Goal: Check status: Check status

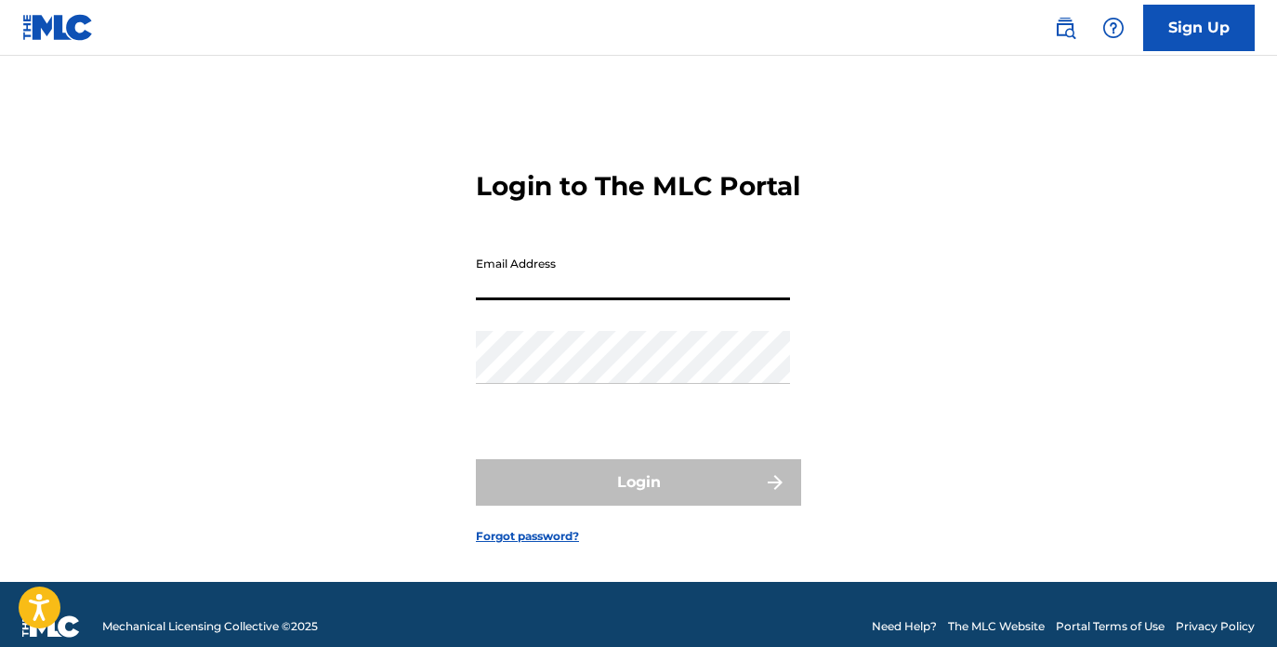
click at [684, 300] on input "Email Address" at bounding box center [633, 273] width 314 height 53
type input "[EMAIL_ADDRESS][DOMAIN_NAME]"
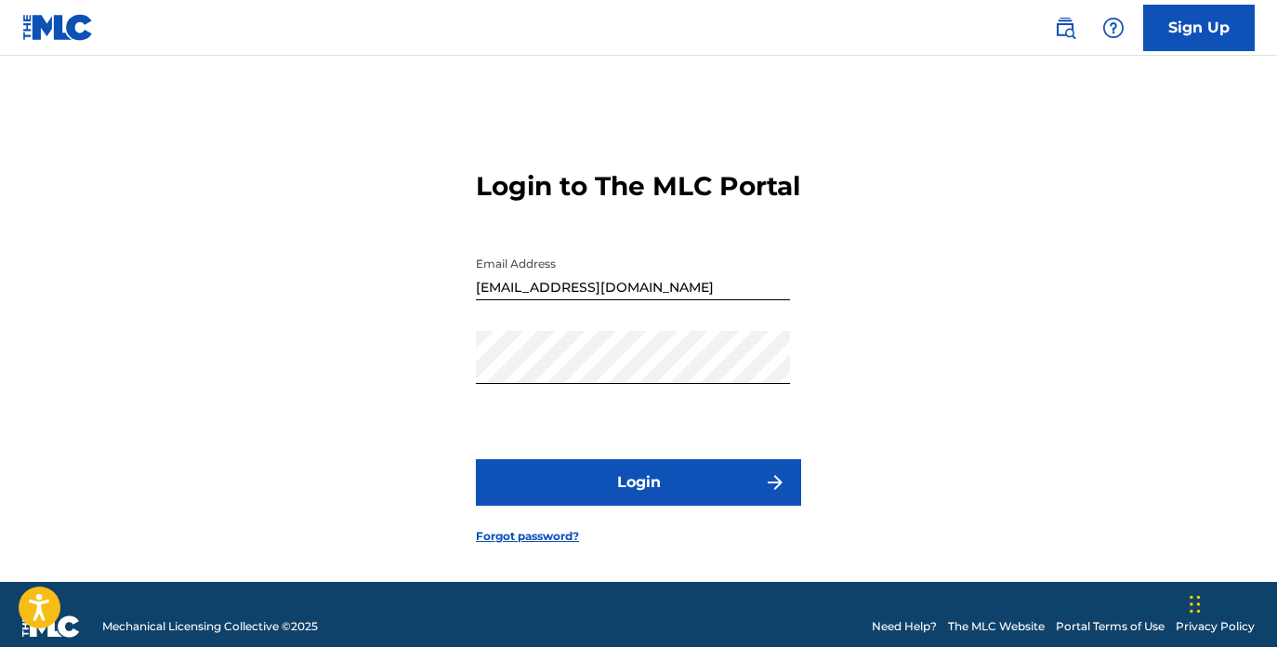
click at [654, 506] on button "Login" at bounding box center [638, 482] width 325 height 46
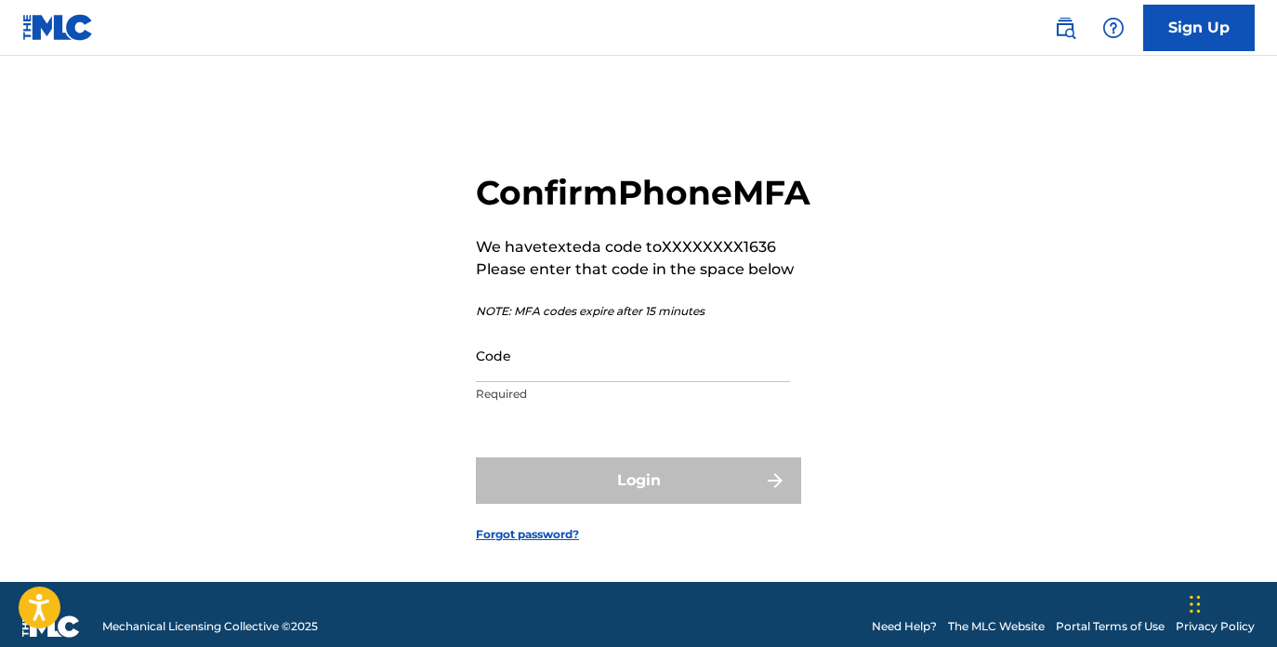
click at [662, 382] on input "Code" at bounding box center [633, 355] width 314 height 53
click at [572, 382] on input "Code" at bounding box center [633, 355] width 314 height 53
paste input "065856"
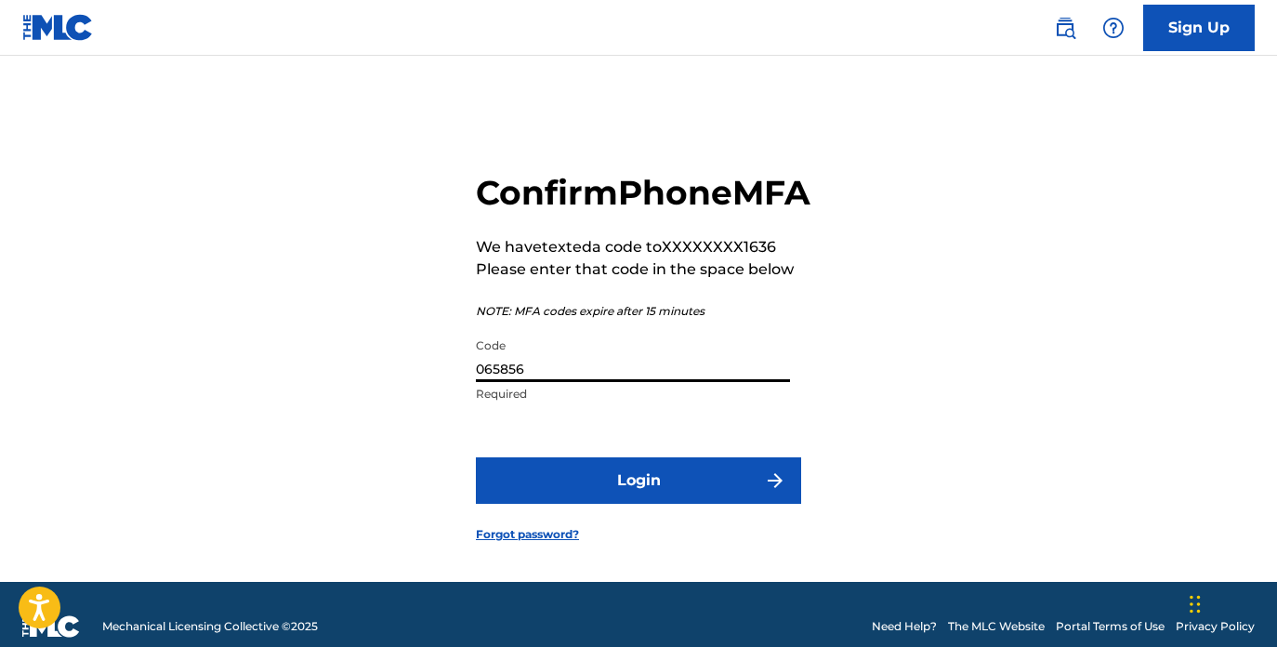
type input "065856"
click at [675, 504] on button "Login" at bounding box center [638, 480] width 325 height 46
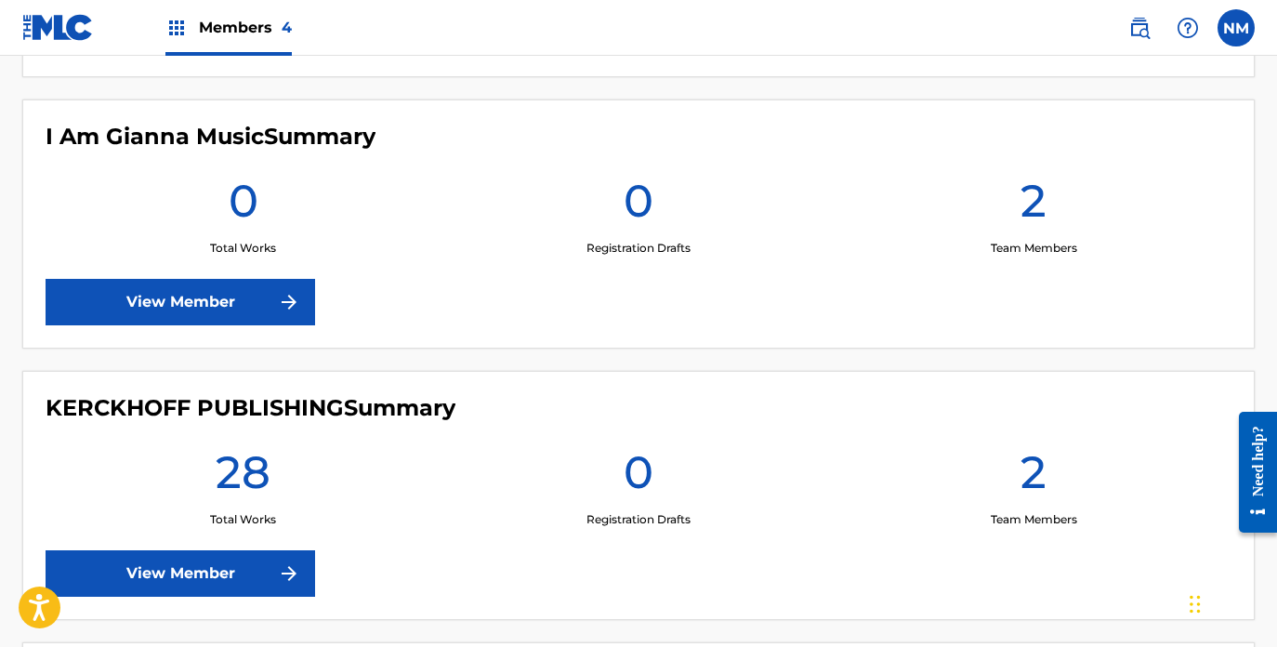
scroll to position [761, 0]
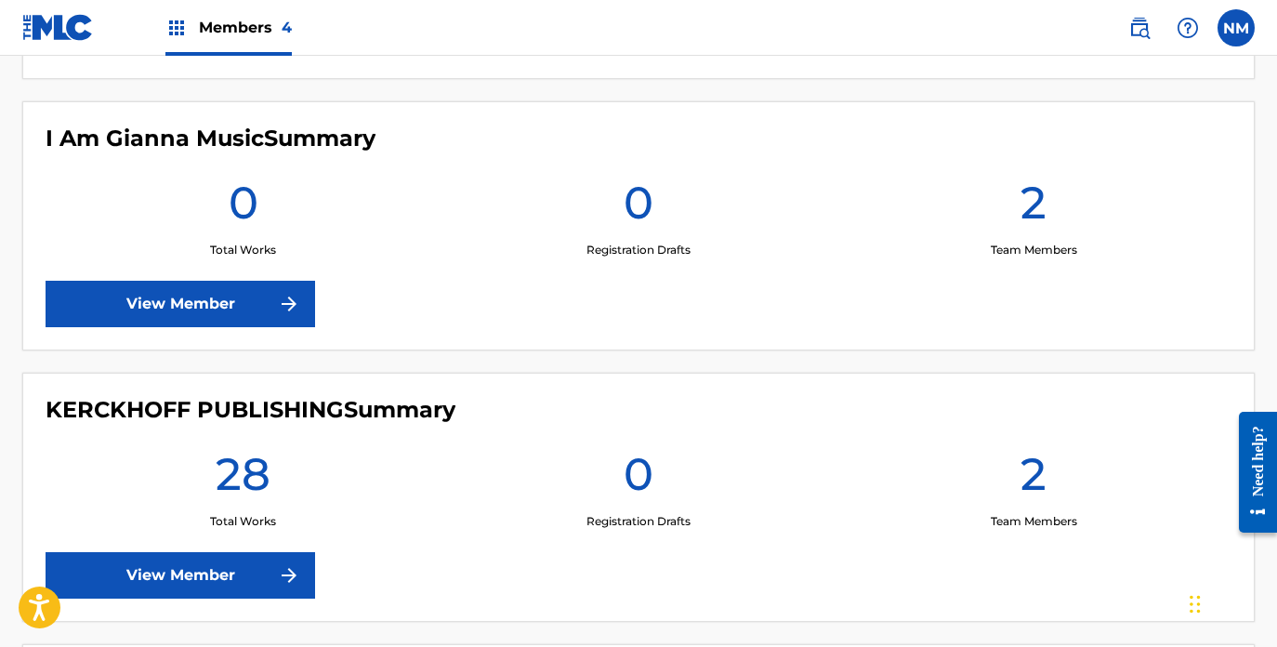
click at [243, 307] on link "View Member" at bounding box center [181, 304] width 270 height 46
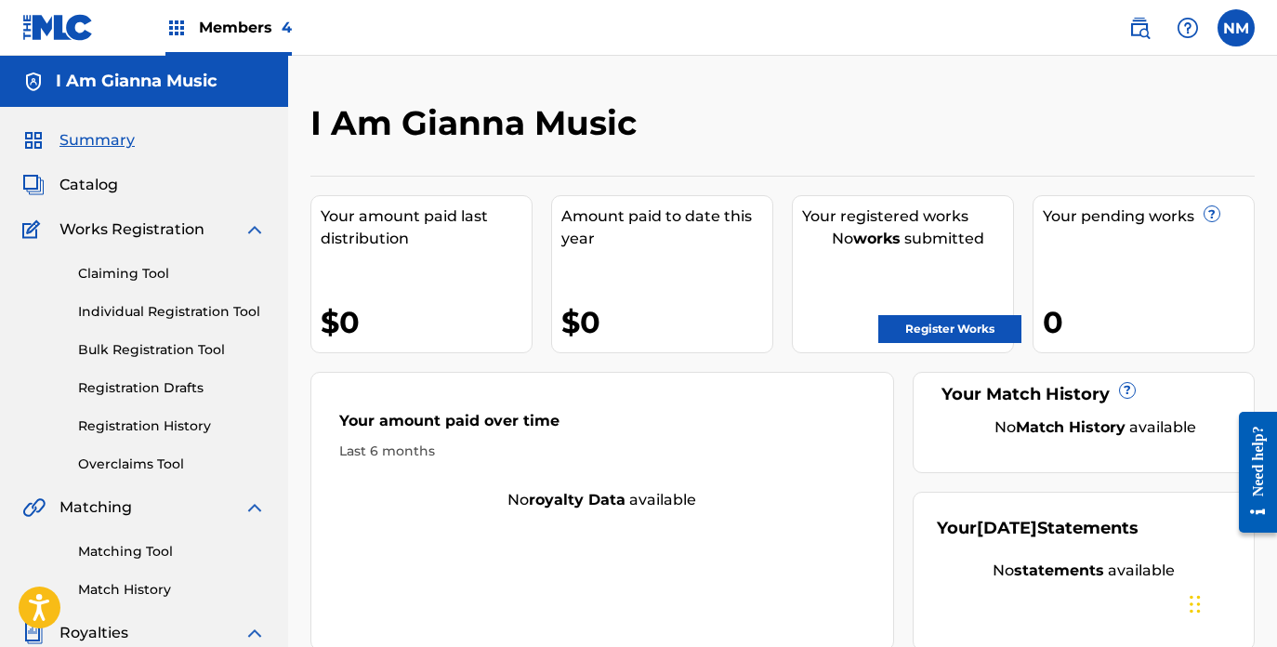
click at [165, 423] on link "Registration History" at bounding box center [172, 426] width 188 height 20
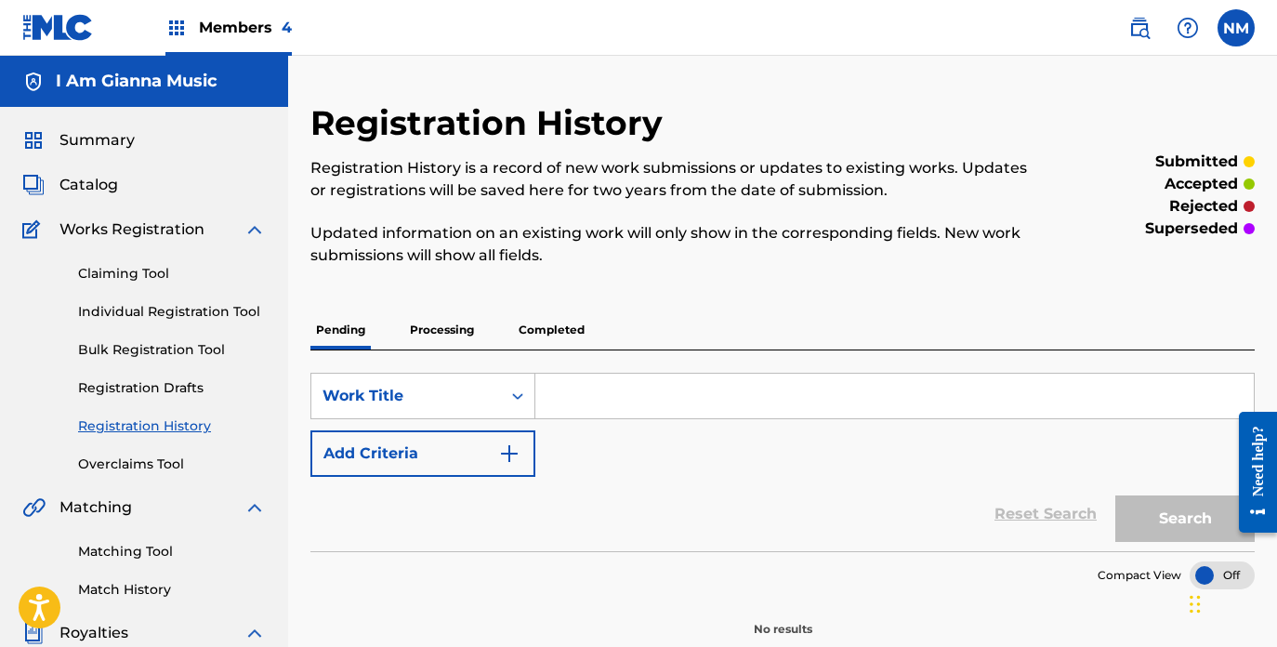
click at [535, 333] on p "Completed" at bounding box center [551, 329] width 77 height 39
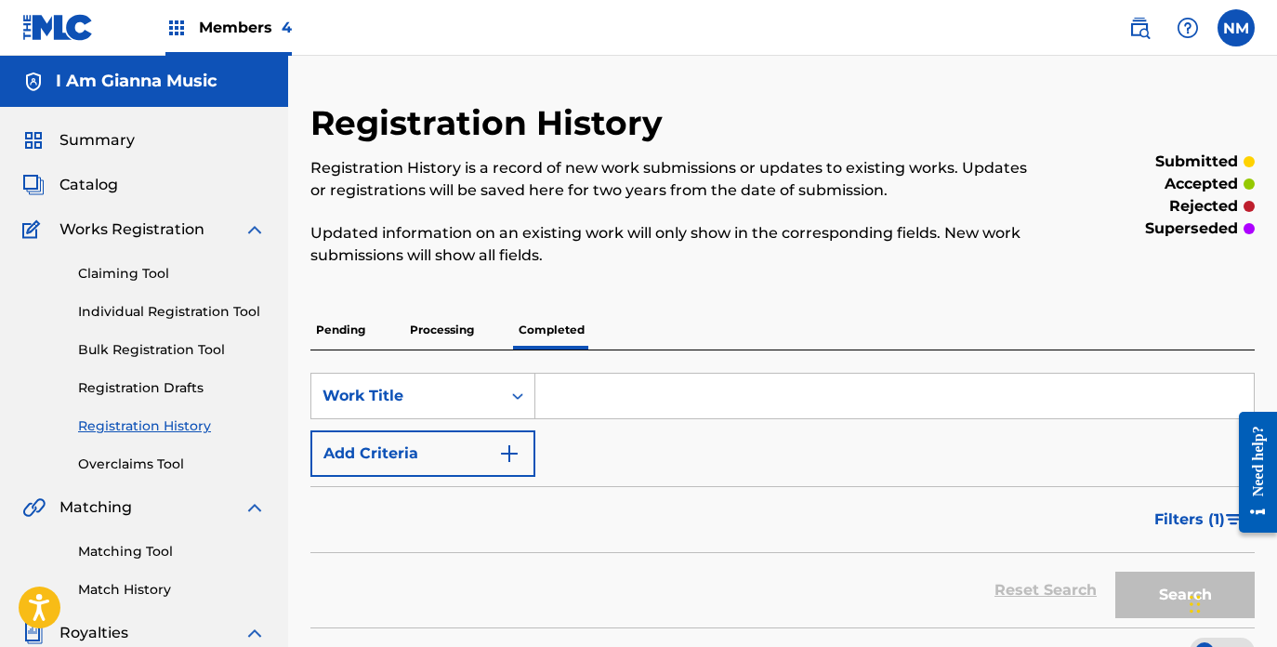
scroll to position [271, 0]
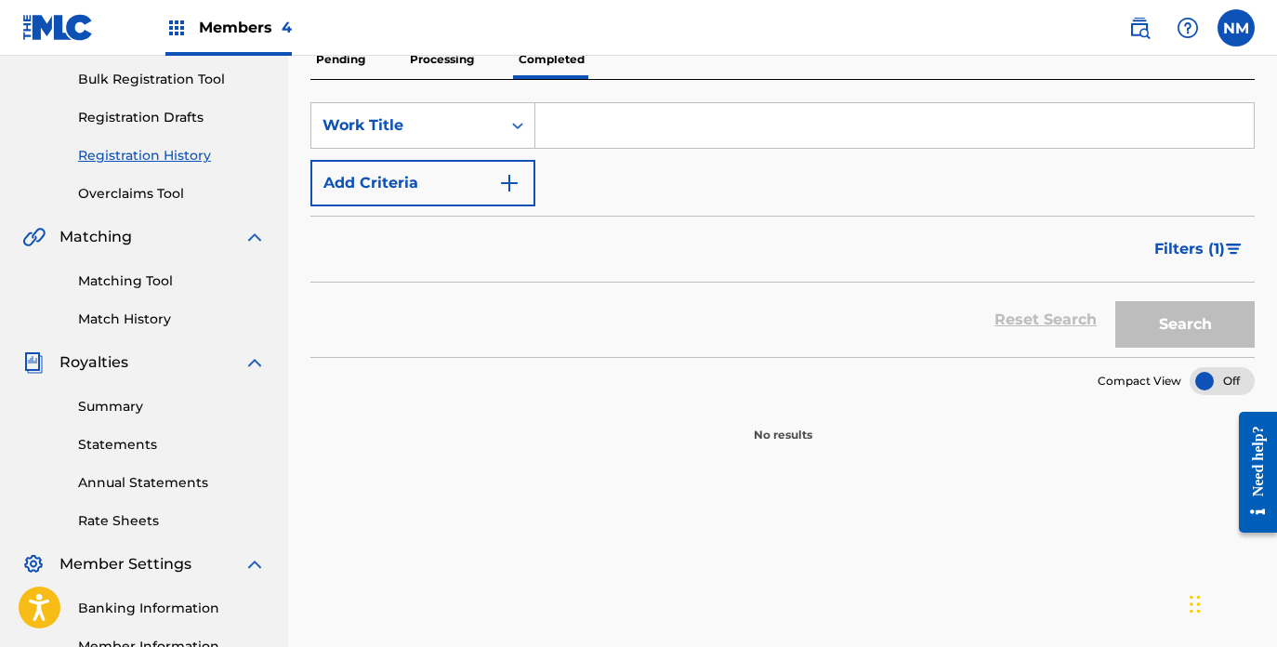
click at [431, 57] on p "Processing" at bounding box center [441, 59] width 75 height 39
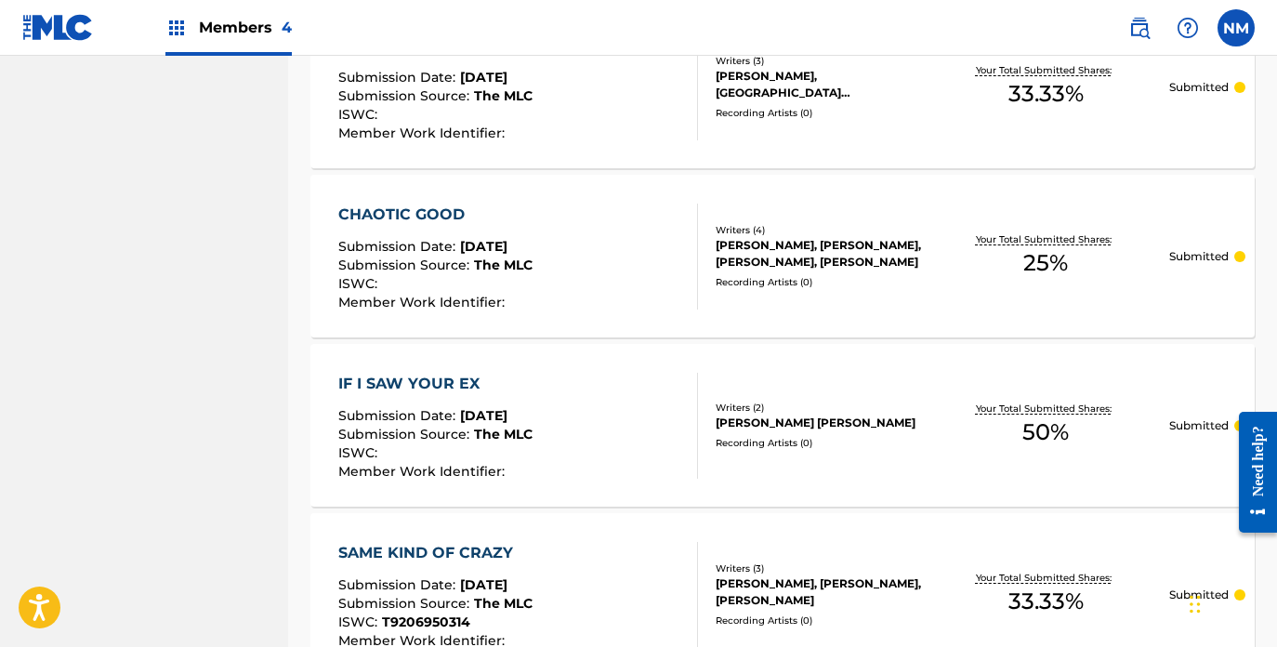
scroll to position [1852, 0]
